Goal: Answer question/provide support

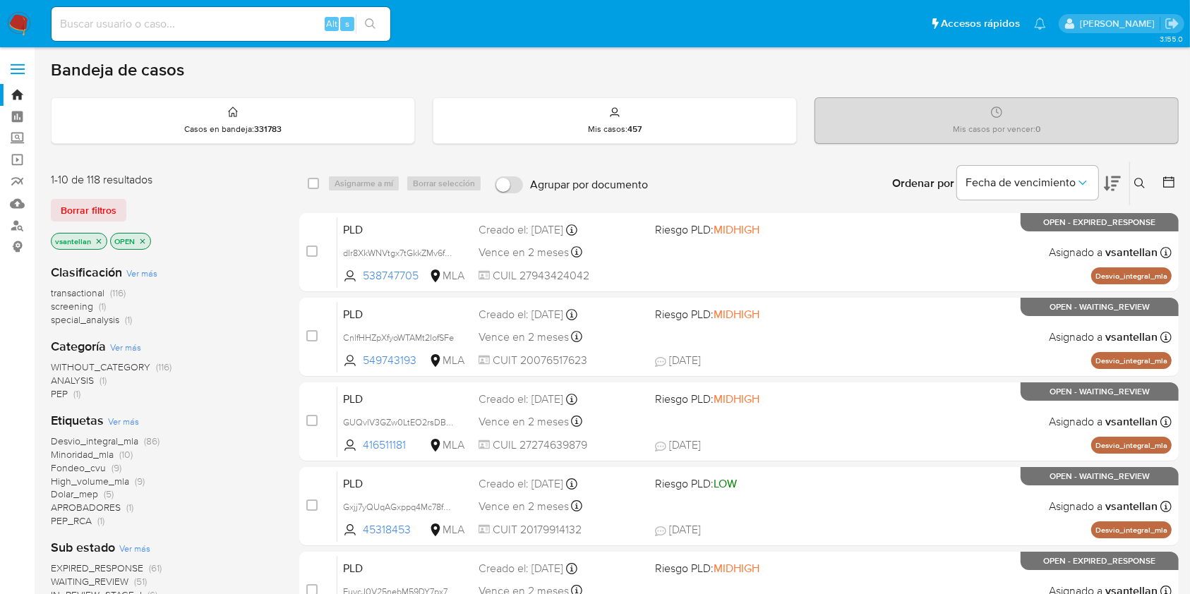
drag, startPoint x: 1142, startPoint y: 187, endPoint x: 1139, endPoint y: 194, distance: 7.6
click at [1142, 188] on button at bounding box center [1141, 183] width 23 height 17
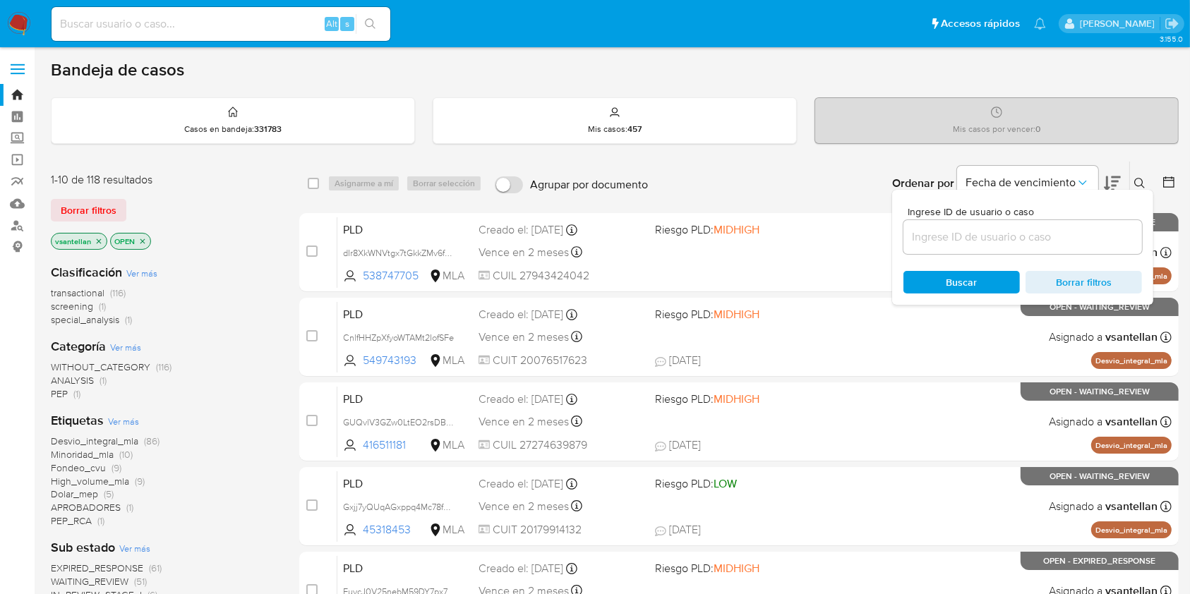
click at [1087, 236] on input at bounding box center [1022, 237] width 239 height 18
type input "538747705"
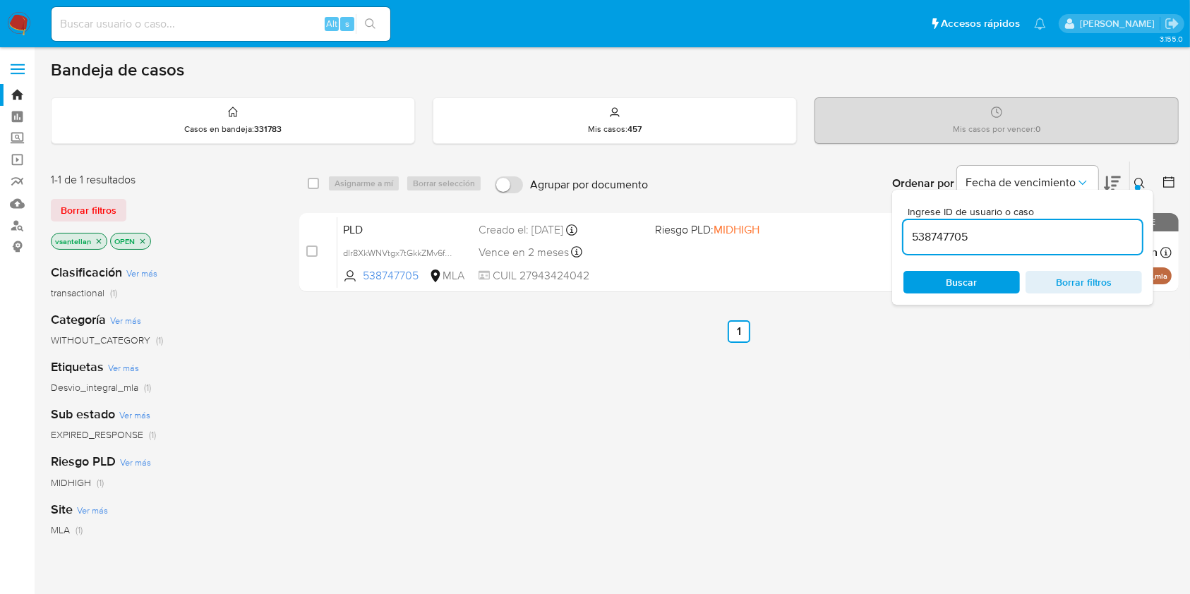
click at [1146, 175] on button at bounding box center [1141, 183] width 23 height 17
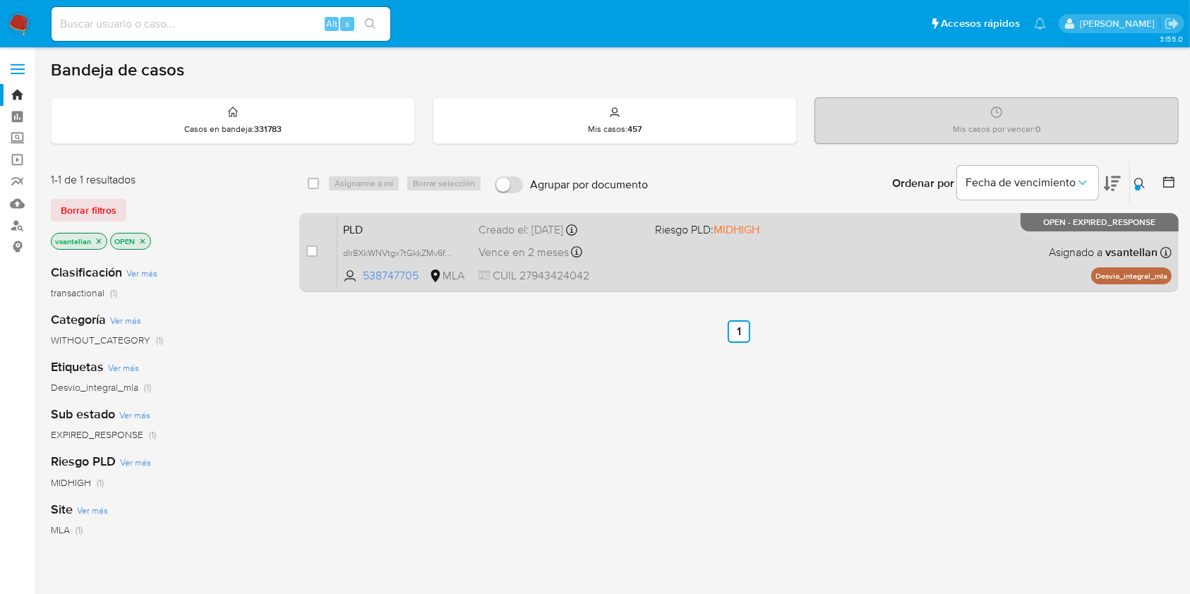
click at [1014, 257] on div "PLD dIr8XkWNVtgx7tGkkZMv6fOM 538747705 MLA Riesgo PLD: MIDHIGH Creado el: 12/08…" at bounding box center [754, 252] width 834 height 71
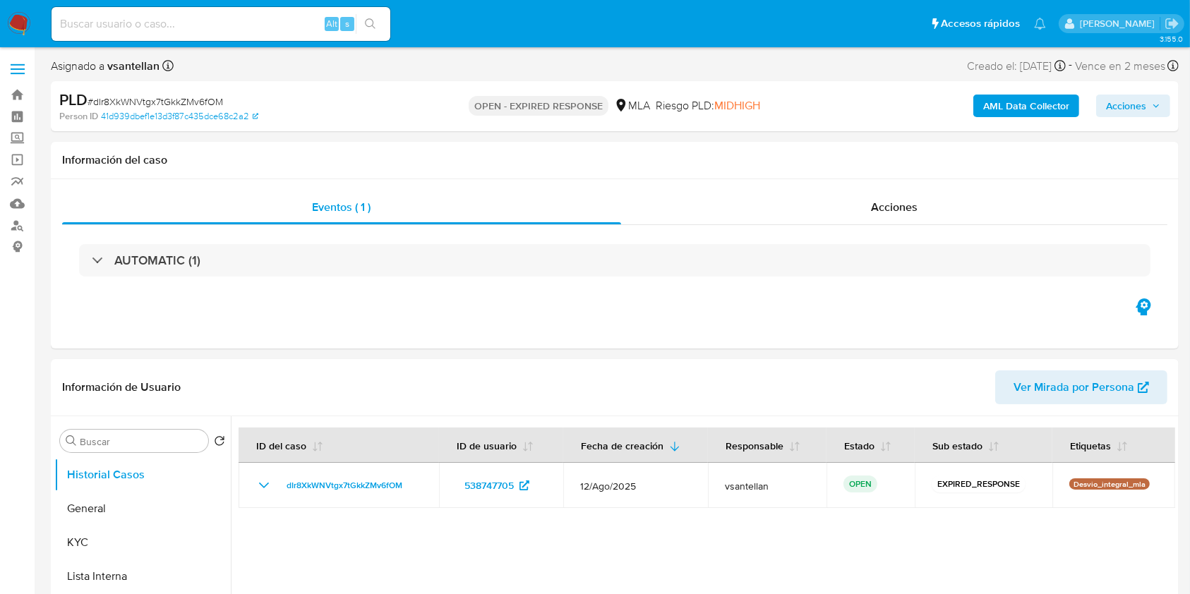
select select "10"
drag, startPoint x: 897, startPoint y: 372, endPoint x: 1004, endPoint y: 385, distance: 108.0
click at [897, 370] on header "Información de Usuario Ver Mirada por Persona" at bounding box center [614, 387] width 1105 height 34
